Goal: Information Seeking & Learning: Find specific page/section

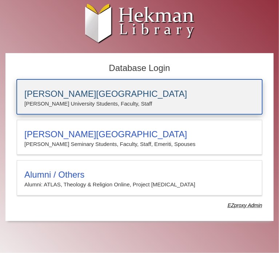
drag, startPoint x: 0, startPoint y: 0, endPoint x: 156, endPoint y: 107, distance: 188.7
click at [156, 107] on p "Calvin University Students, Faculty, Staff" at bounding box center [139, 103] width 231 height 9
click at [173, 100] on p "Calvin University Students, Faculty, Staff" at bounding box center [139, 103] width 231 height 9
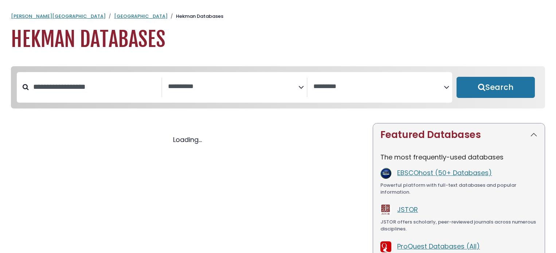
select select "Database Subject Filter"
select select "Database Vendors Filter"
select select "Database Subject Filter"
select select "Database Vendors Filter"
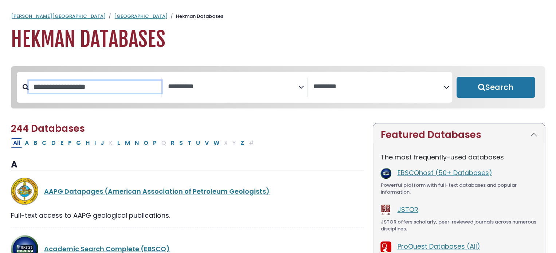
click at [120, 90] on input "Search database by title or keyword" at bounding box center [95, 87] width 133 height 12
type input "*"
click at [278, 21] on div "Calvin University Hekman Library Hekman Databases Hekman Databases" at bounding box center [278, 32] width 556 height 39
click at [293, 85] on textarea "Search" at bounding box center [233, 87] width 130 height 8
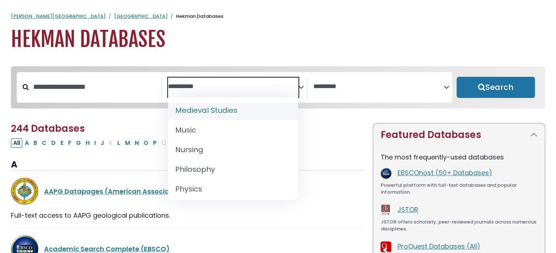
scroll to position [552, 0]
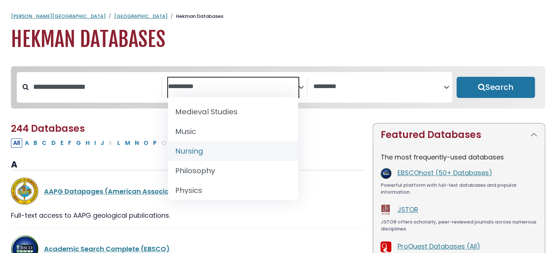
select select "*****"
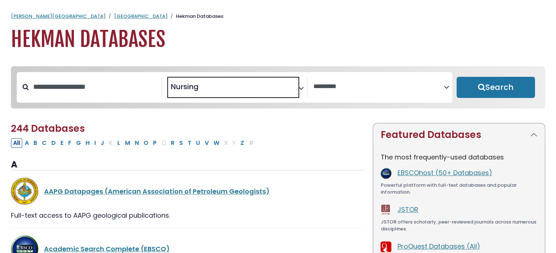
scroll to position [273, 0]
click at [493, 89] on button "Search" at bounding box center [496, 87] width 78 height 21
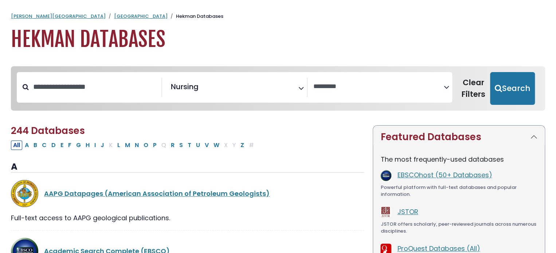
select select "Database Vendors Filter"
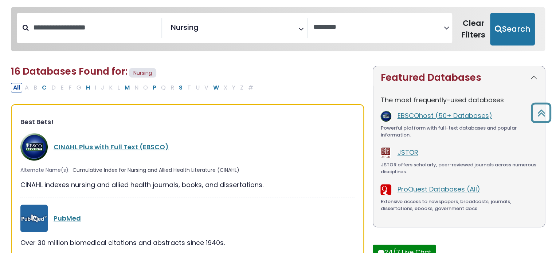
scroll to position [57, 0]
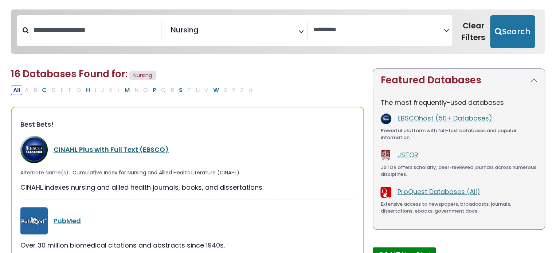
click at [134, 150] on link "CINAHL Plus with Full Text (EBSCO)" at bounding box center [111, 149] width 115 height 9
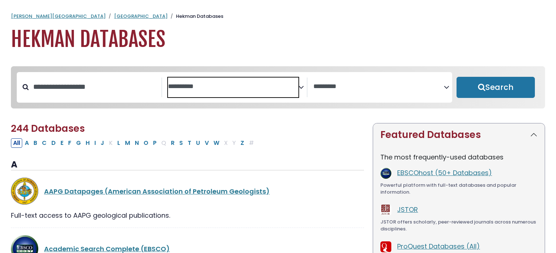
select select "Database Subject Filter"
select select "Database Vendors Filter"
click at [252, 87] on textarea "Search" at bounding box center [233, 87] width 130 height 8
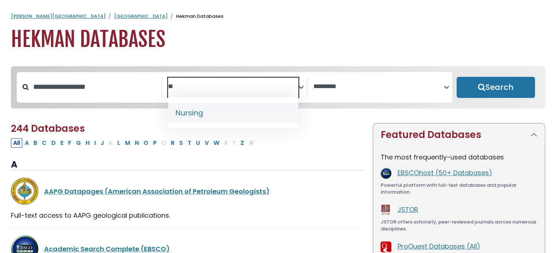
type textarea "**"
select select "*****"
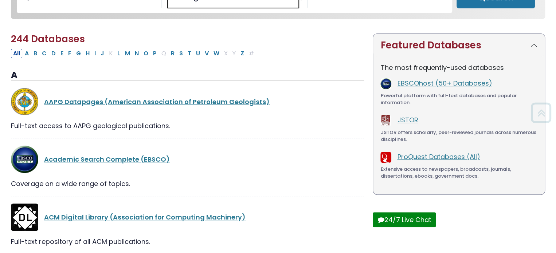
scroll to position [91, 0]
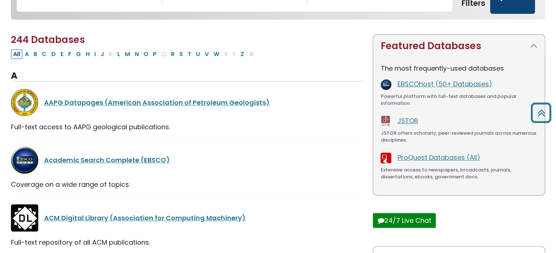
select select "Database Vendors Filter"
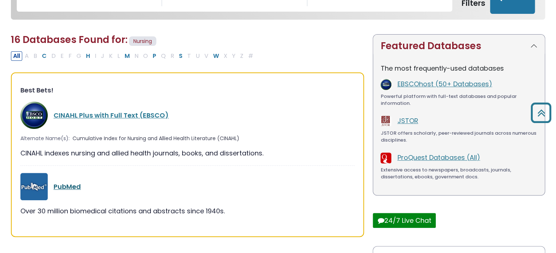
click at [68, 189] on link "PubMed" at bounding box center [67, 186] width 27 height 9
